Goal: Transaction & Acquisition: Register for event/course

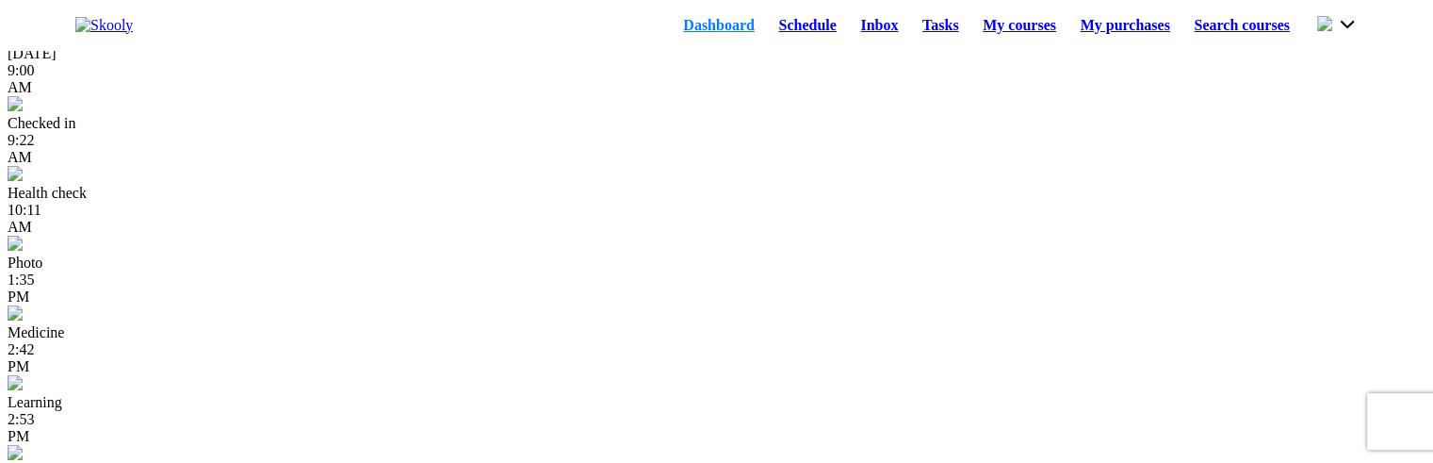
click at [772, 29] on link "Schedule" at bounding box center [808, 25] width 82 height 26
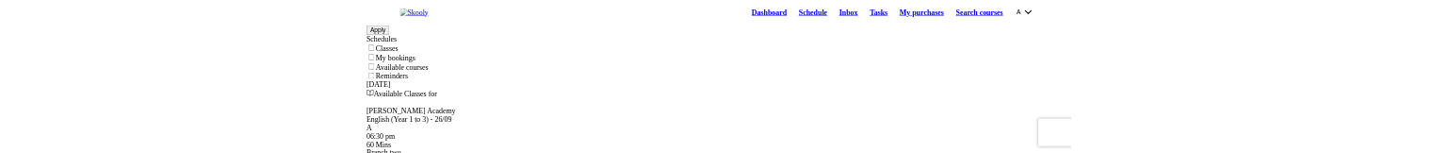
scroll to position [30, 0]
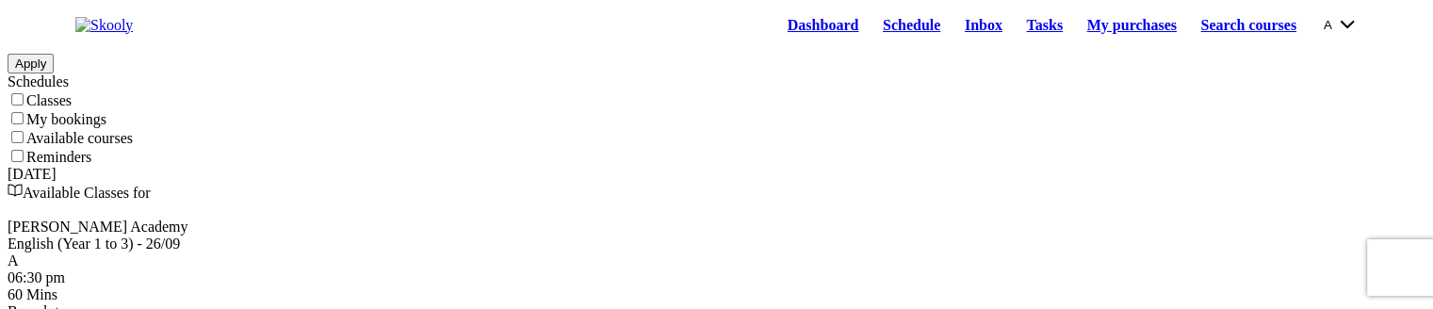
click at [776, 38] on link "Dashboard" at bounding box center [823, 25] width 95 height 26
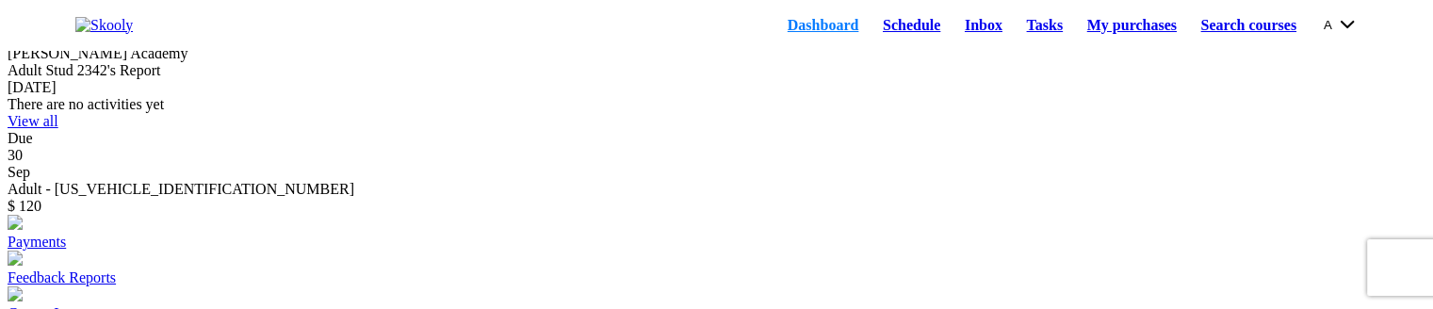
click at [871, 35] on link "Schedule" at bounding box center [912, 25] width 82 height 26
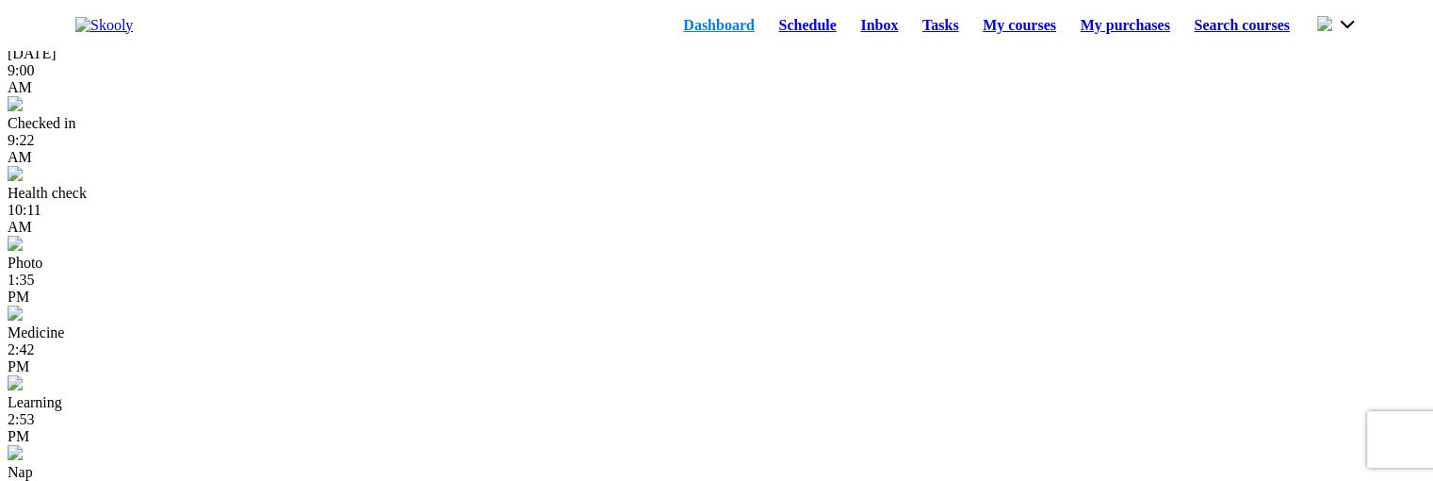
click at [775, 39] on link "Schedule" at bounding box center [808, 25] width 82 height 26
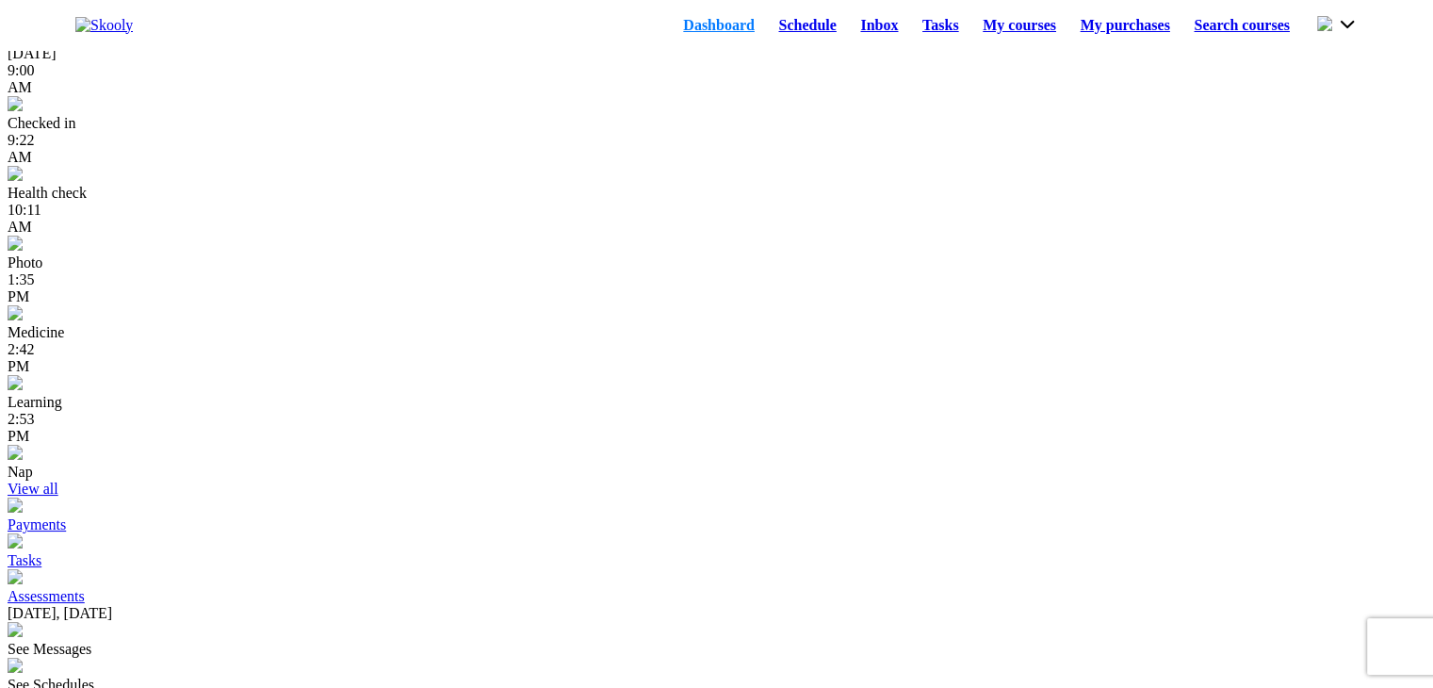
click at [772, 35] on link "Schedule" at bounding box center [808, 25] width 82 height 26
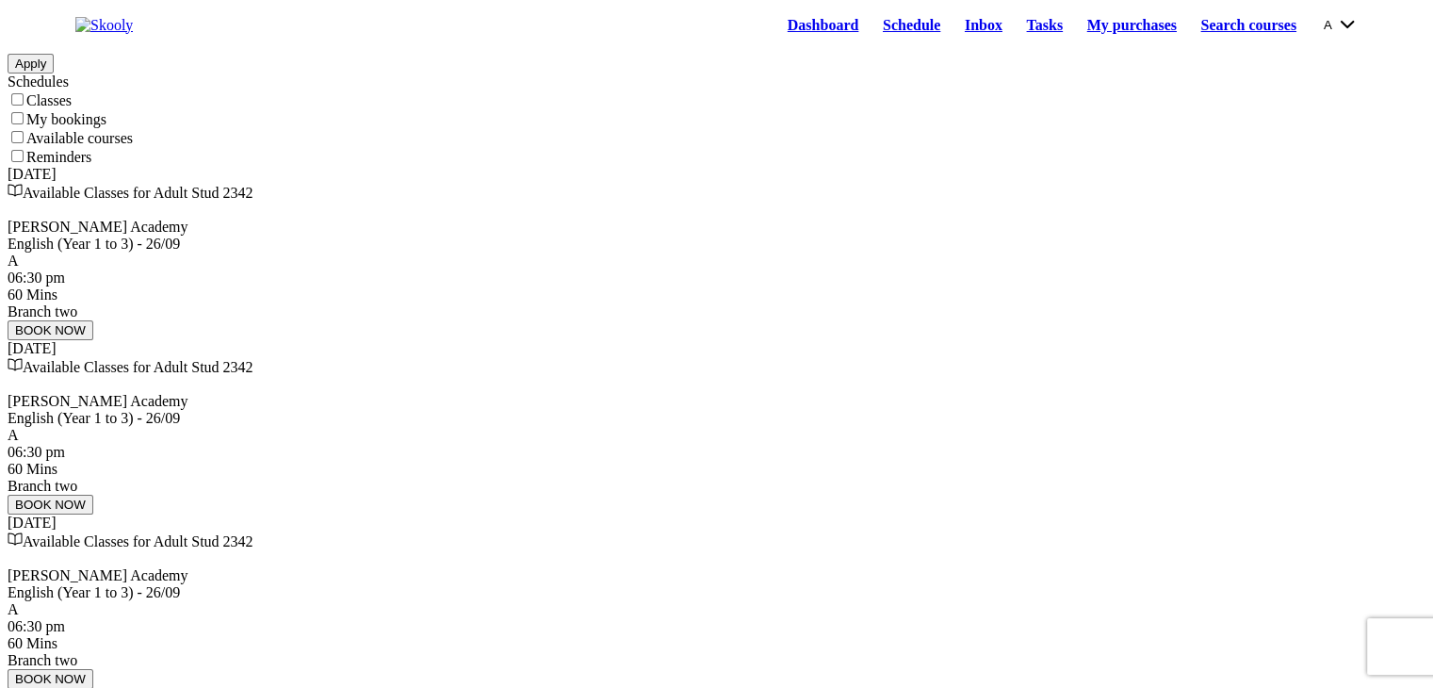
click at [93, 340] on button "BOOK NOW" at bounding box center [51, 330] width 86 height 20
click at [93, 495] on button "BOOK NOW" at bounding box center [51, 505] width 86 height 20
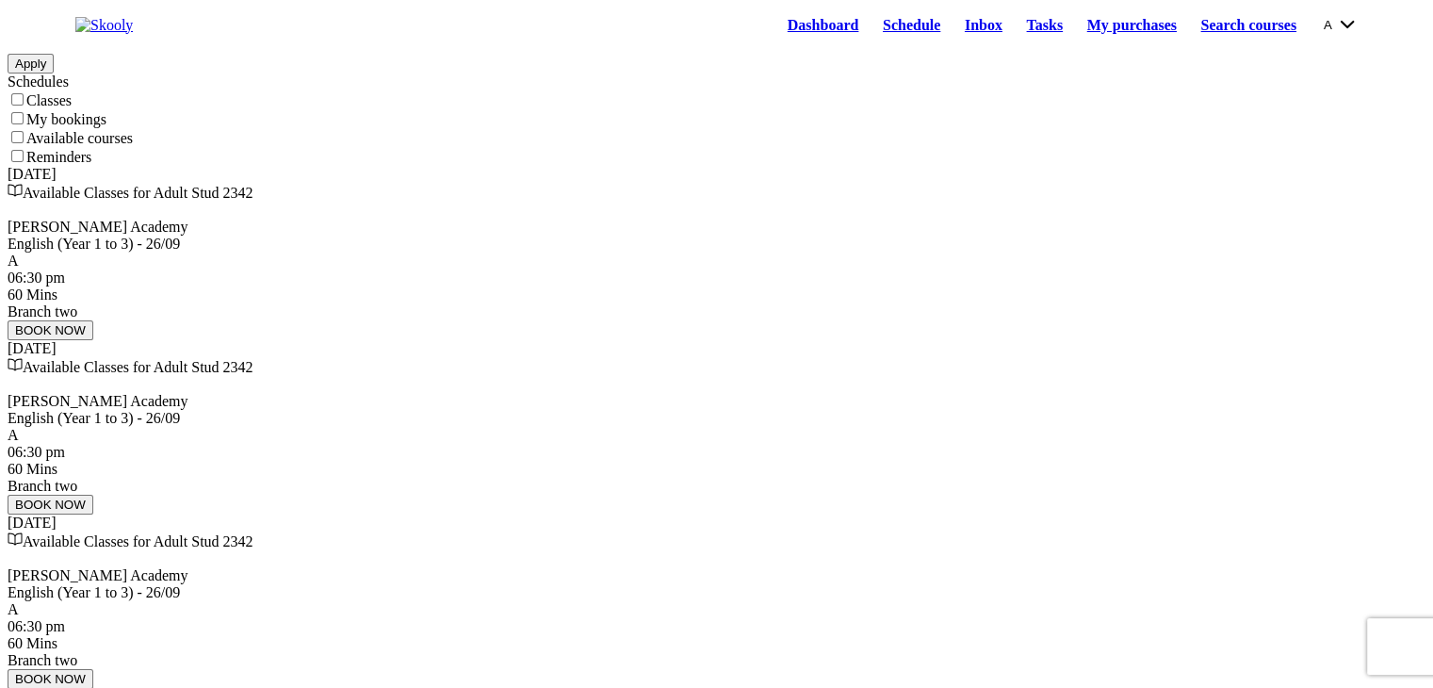
click at [93, 669] on button "BOOK NOW" at bounding box center [51, 679] width 86 height 20
click at [55, 30] on icon "Chevron Forward" at bounding box center [48, 24] width 12 height 12
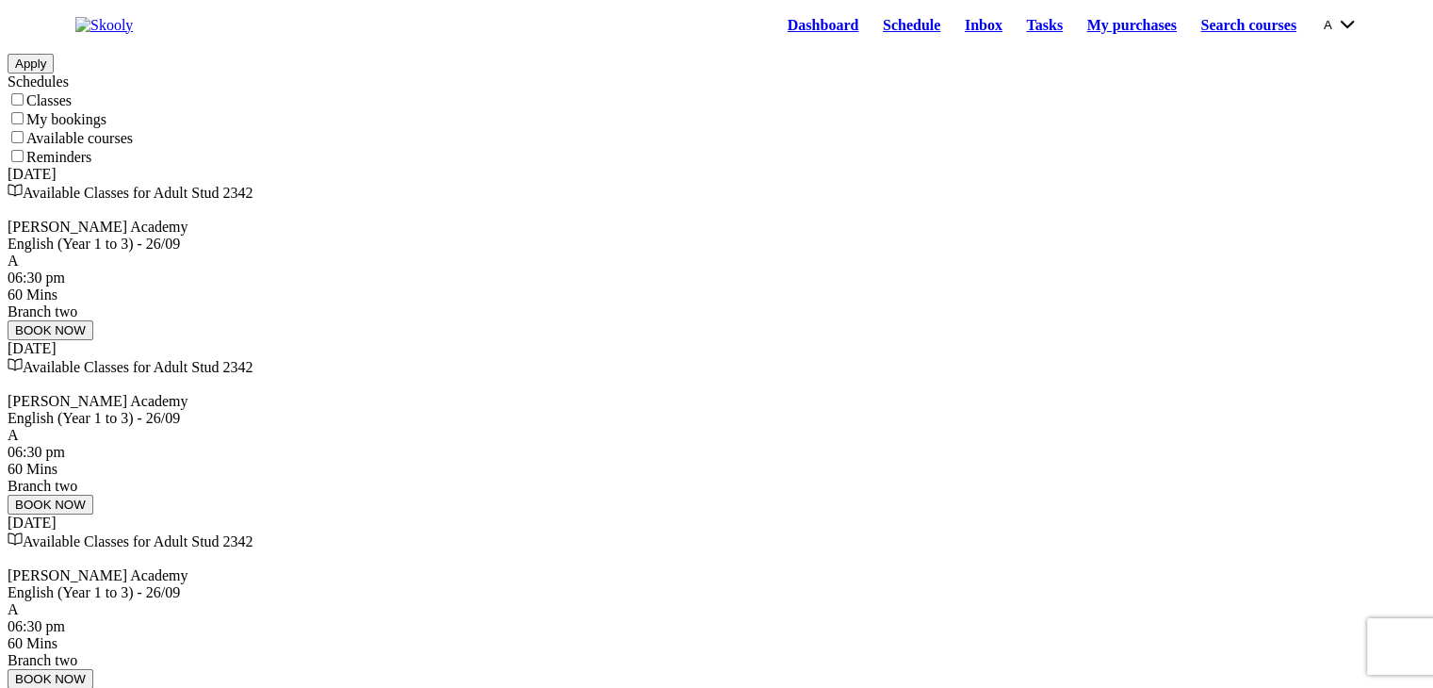
click at [27, 30] on icon "Chevron Back" at bounding box center [21, 24] width 12 height 12
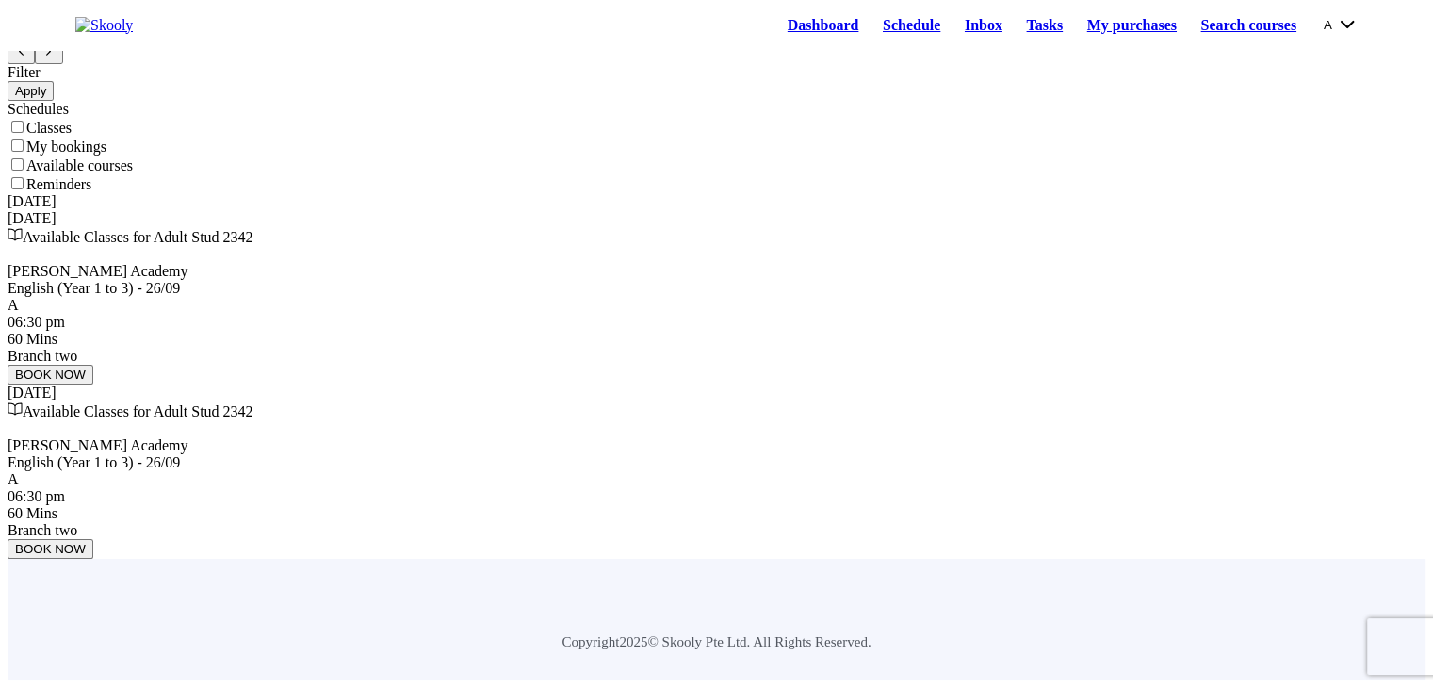
click at [27, 57] on icon "Chevron Back" at bounding box center [21, 51] width 12 height 12
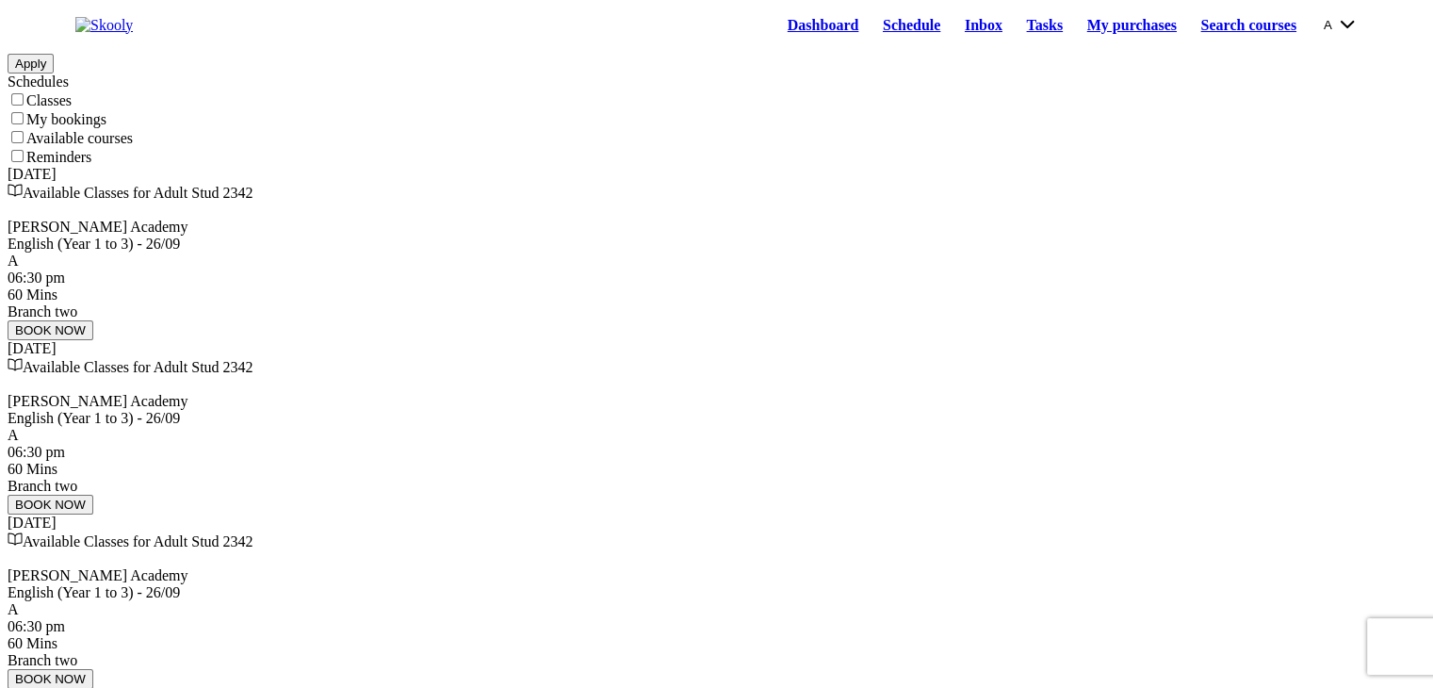
click at [27, 30] on icon "Chevron Back" at bounding box center [21, 24] width 12 height 12
click at [102, 127] on label "My bookings" at bounding box center [66, 119] width 80 height 16
click at [24, 124] on input "My bookings" at bounding box center [17, 118] width 12 height 12
click at [54, 74] on button "Apply" at bounding box center [31, 64] width 46 height 20
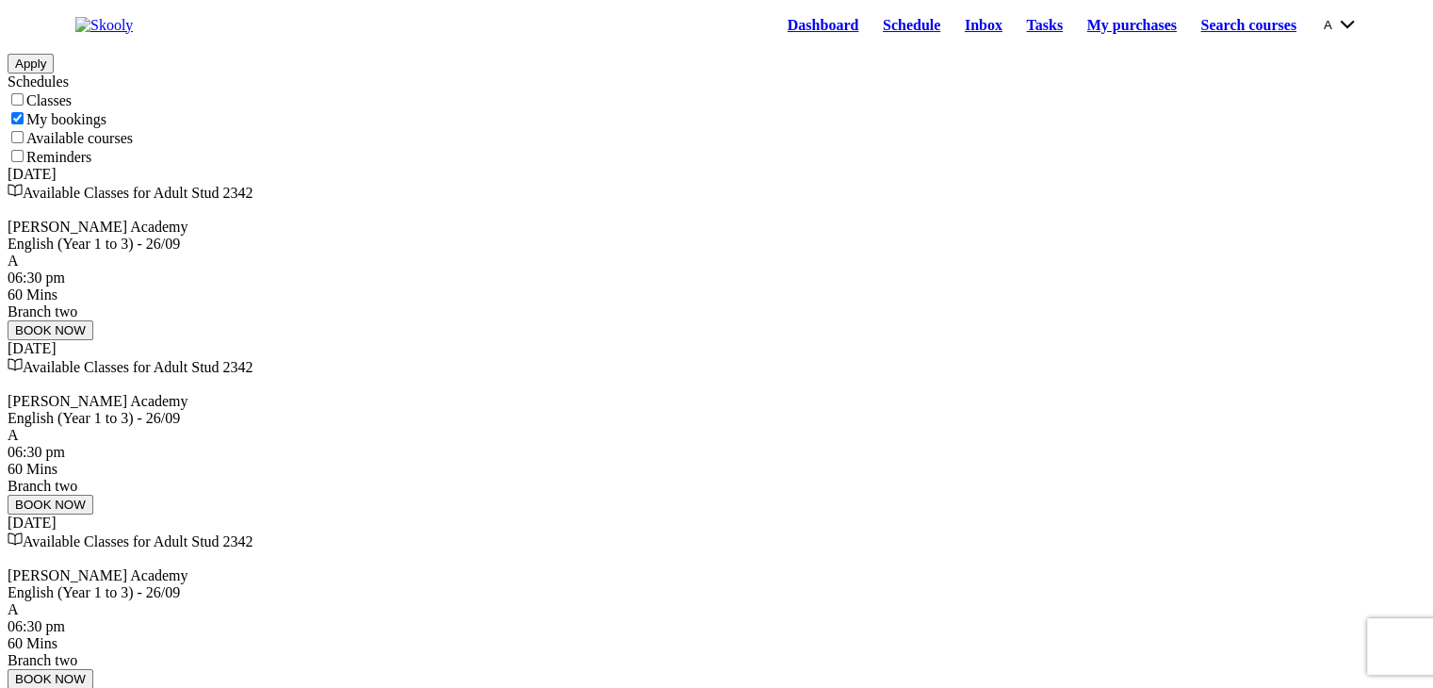
click at [91, 127] on label "My bookings" at bounding box center [66, 119] width 80 height 16
click at [24, 124] on input "My bookings" at bounding box center [17, 118] width 12 height 12
click at [98, 146] on label "Available courses" at bounding box center [79, 138] width 106 height 16
click at [24, 143] on input "Available courses" at bounding box center [17, 137] width 12 height 12
click at [54, 74] on button "Apply" at bounding box center [31, 64] width 46 height 20
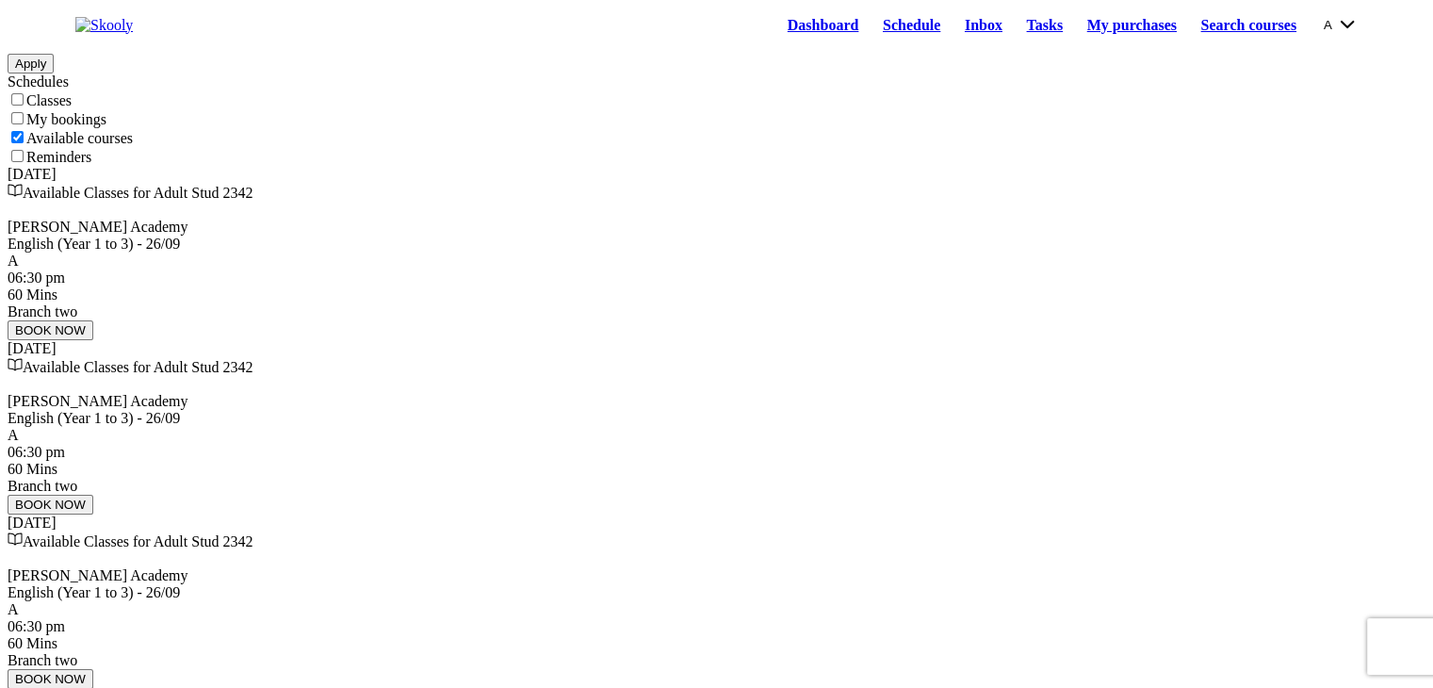
click at [95, 146] on label "Available courses" at bounding box center [79, 138] width 106 height 16
click at [24, 143] on input "Available courses" at bounding box center [17, 137] width 12 height 12
click at [54, 74] on button "Apply" at bounding box center [31, 64] width 46 height 20
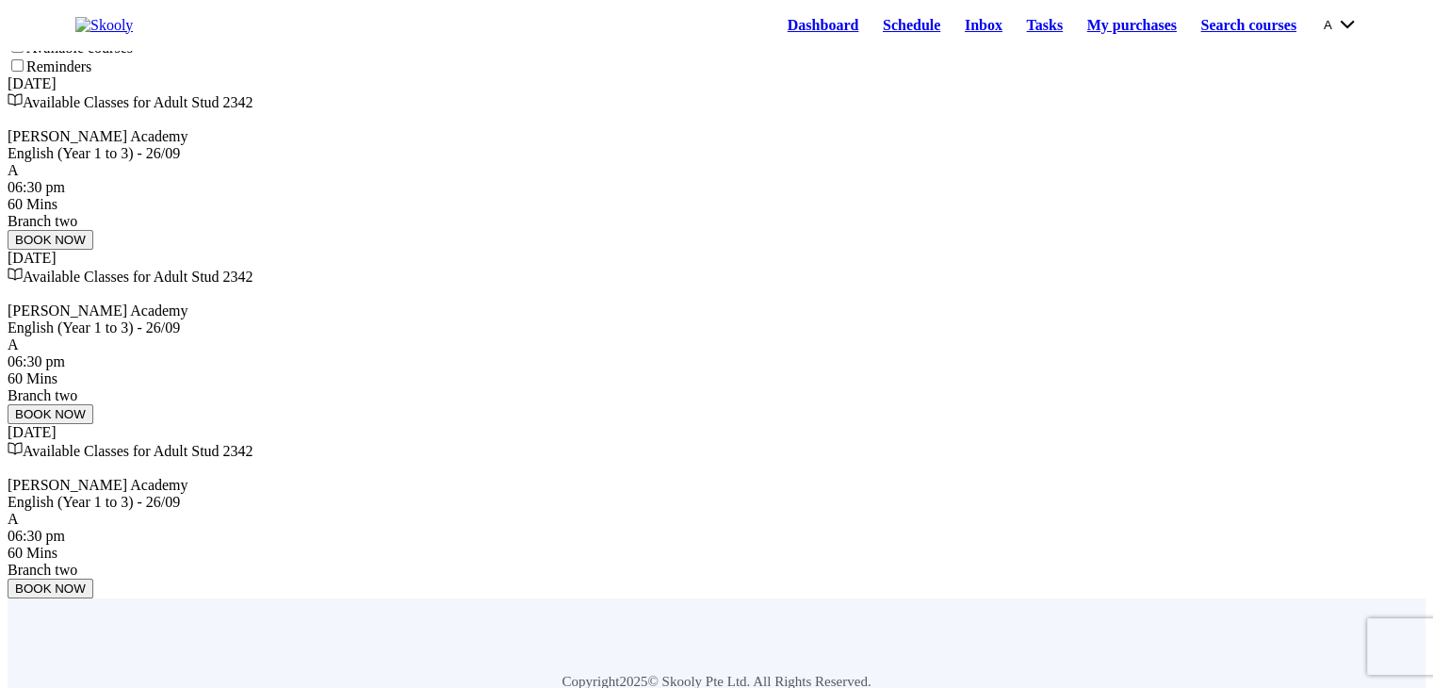
scroll to position [124, 0]
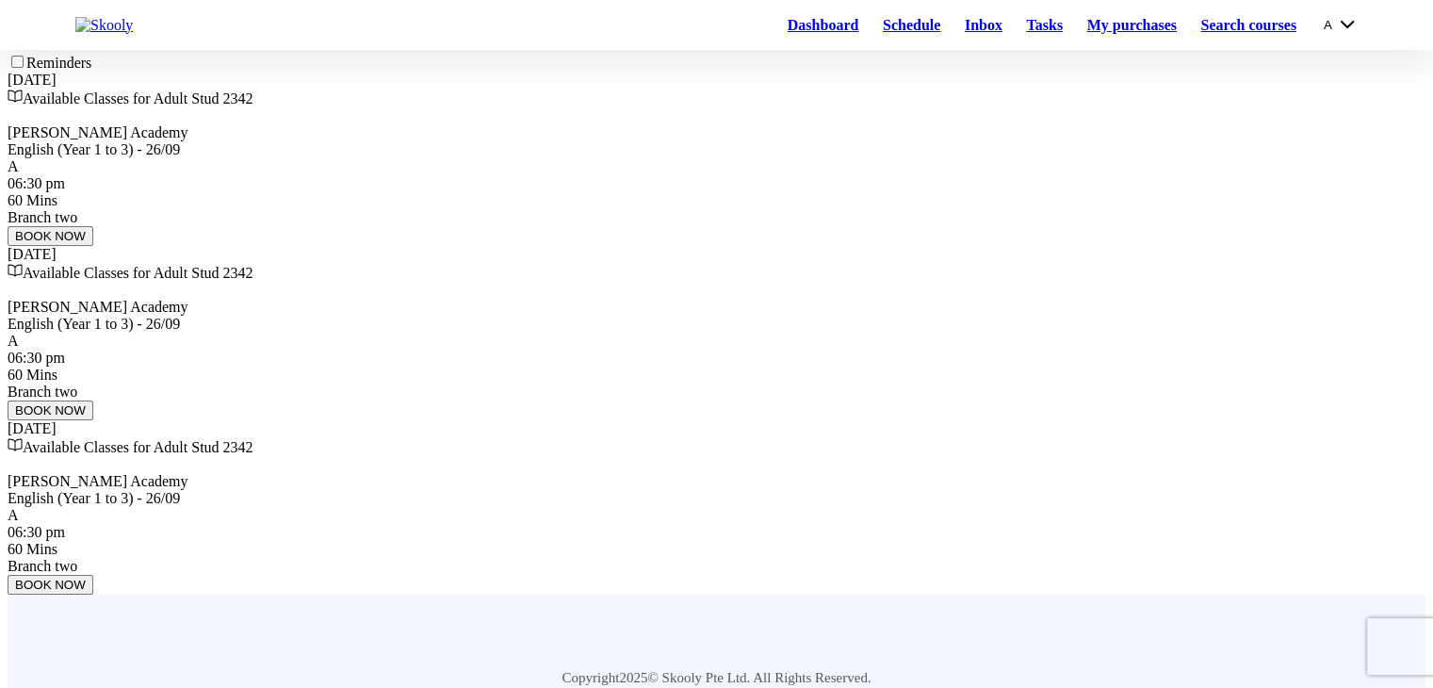
click at [495, 246] on div "BOOK NOW" at bounding box center [717, 236] width 1418 height 20
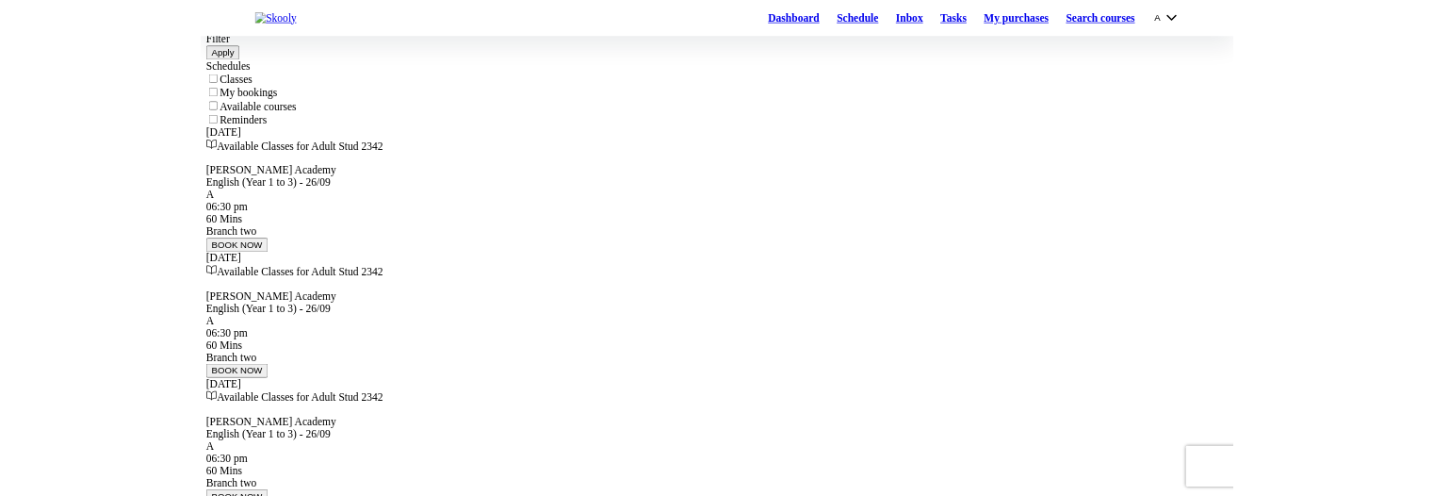
scroll to position [0, 0]
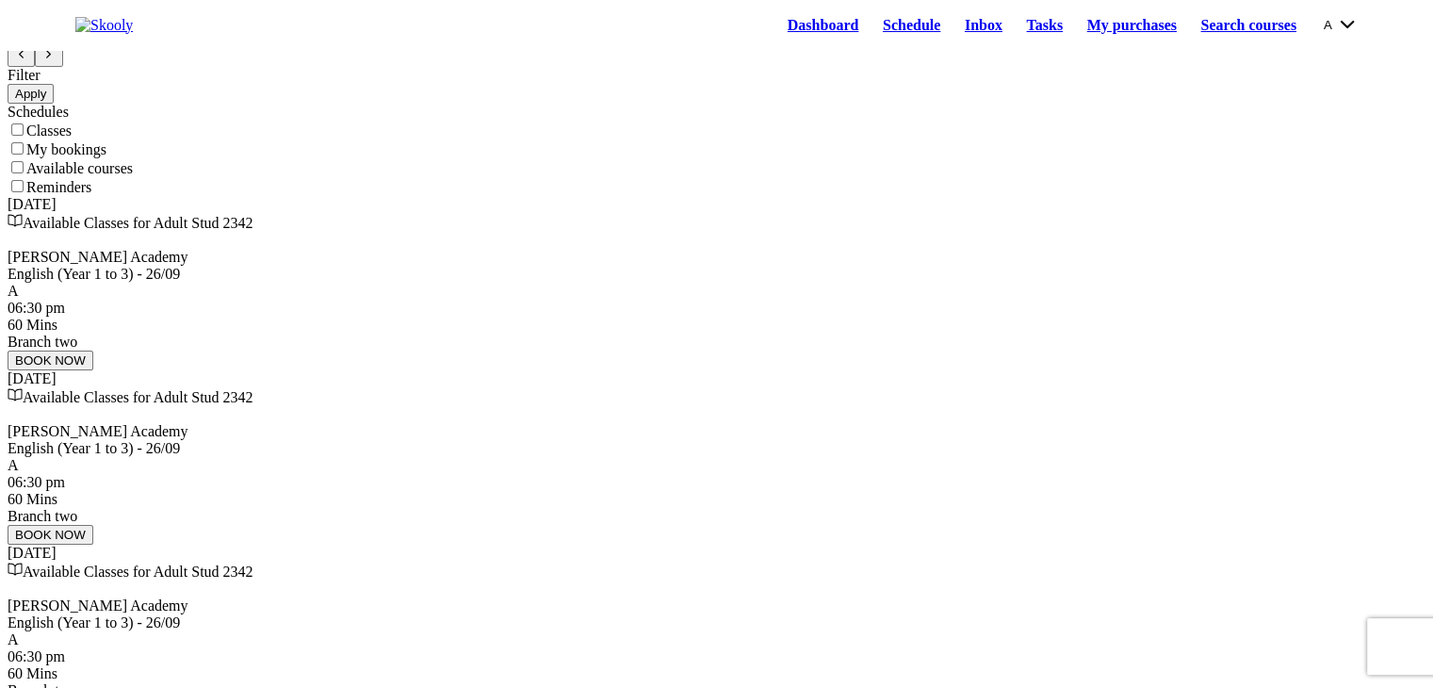
click at [93, 370] on button "BOOK NOW" at bounding box center [51, 361] width 86 height 20
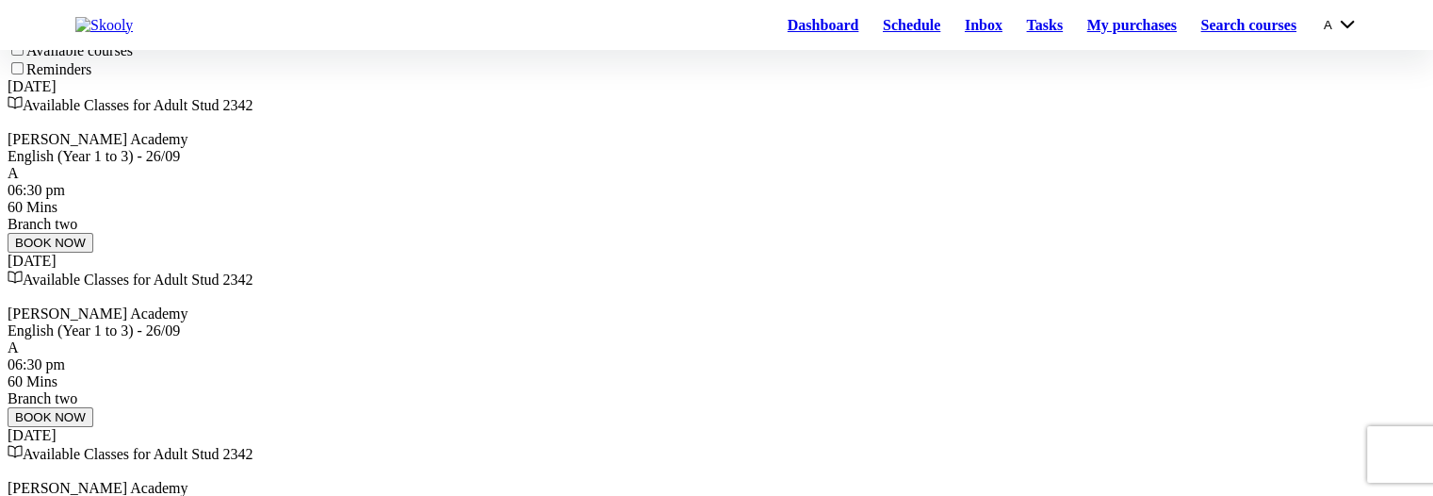
scroll to position [139, 0]
